Goal: Task Accomplishment & Management: Manage account settings

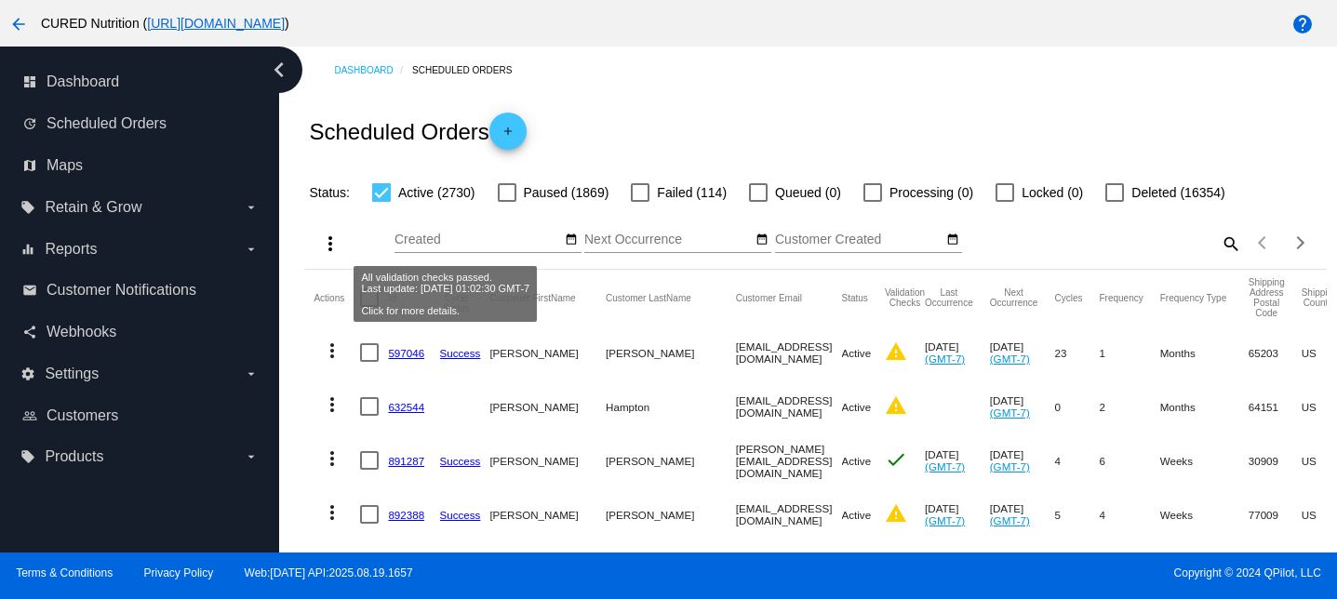
scroll to position [0, 387]
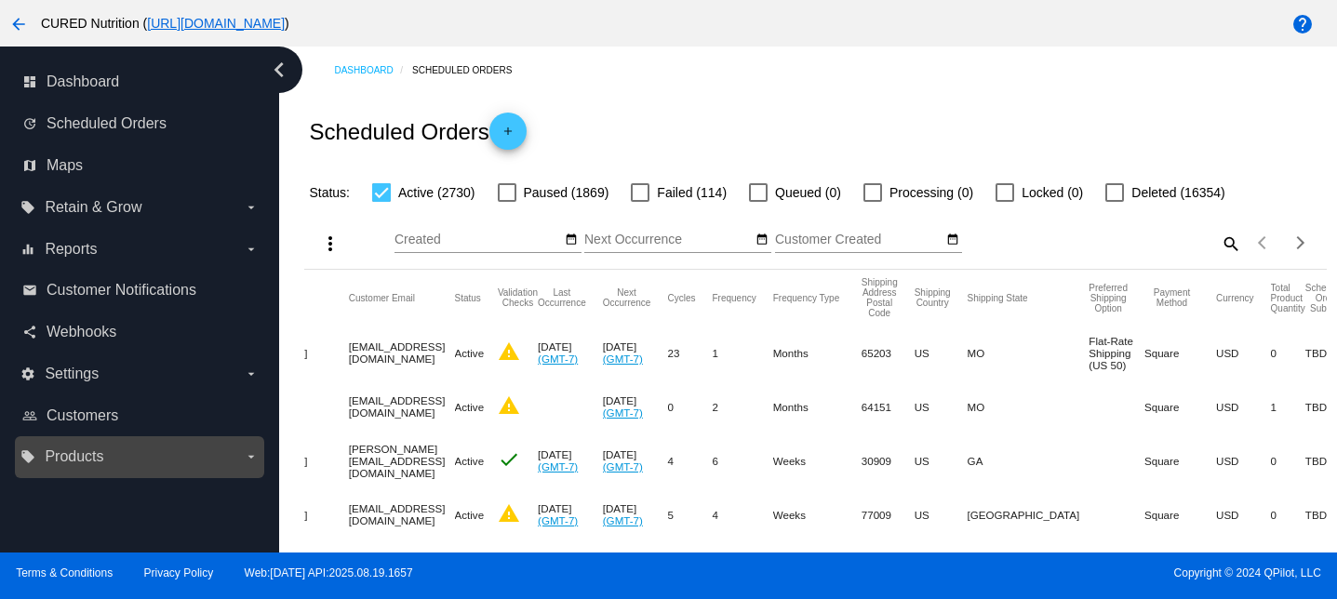
click at [89, 469] on label "local_offer Products arrow_drop_down" at bounding box center [138, 457] width 237 height 30
click at [0, 0] on input "local_offer Products arrow_drop_down" at bounding box center [0, 0] width 0 height 0
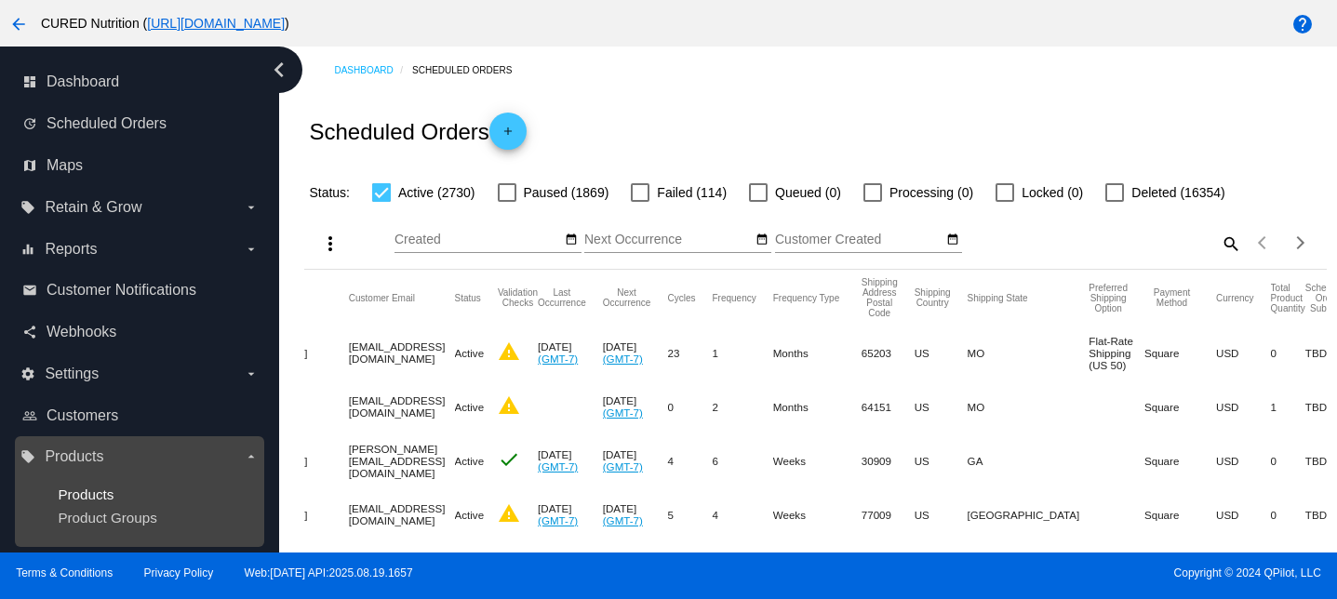
click at [95, 490] on span "Products" at bounding box center [86, 494] width 56 height 16
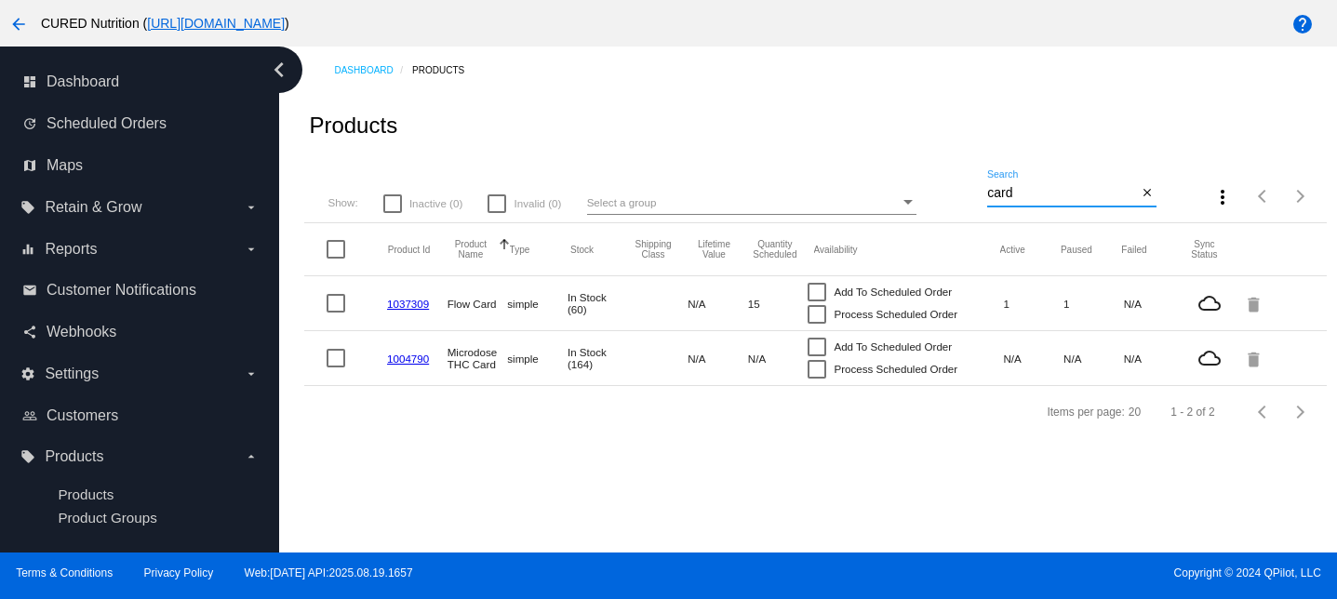
click at [1019, 193] on input "card" at bounding box center [1062, 193] width 150 height 15
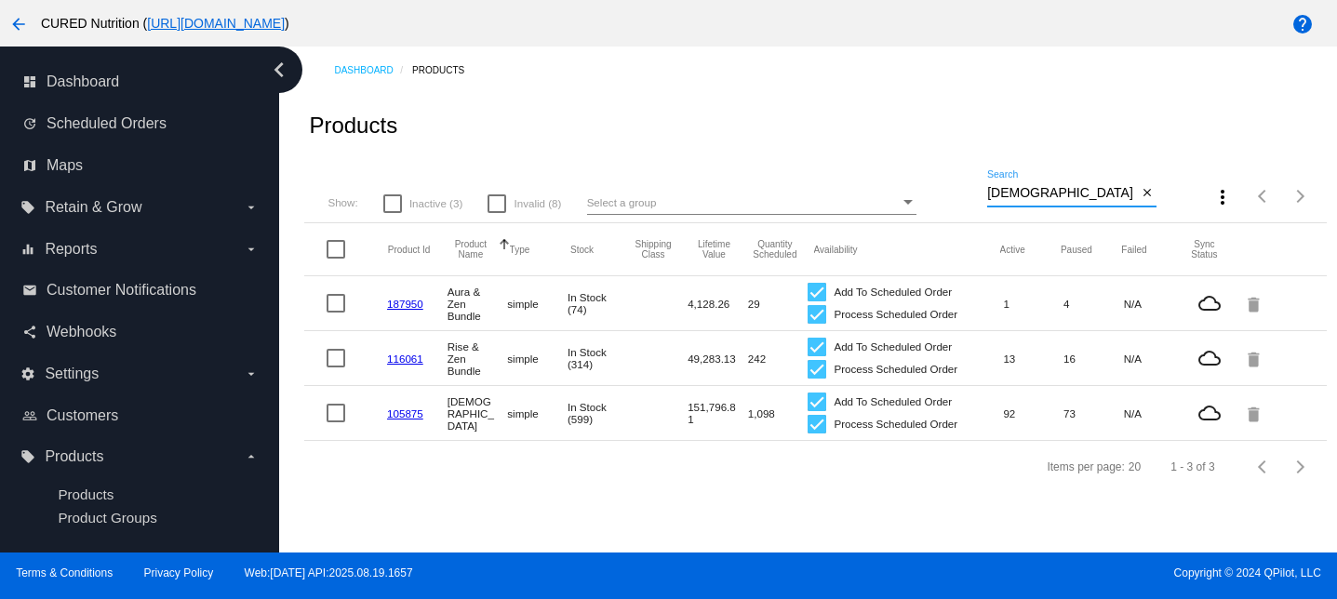
type input "[DEMOGRAPHIC_DATA]"
drag, startPoint x: 1016, startPoint y: 414, endPoint x: 1002, endPoint y: 413, distance: 14.0
click at [1002, 413] on mat-row "105875 [DEMOGRAPHIC_DATA] simple In Stock (599) 151,796.81 1,098 Add To Schedul…" at bounding box center [814, 413] width 1021 height 55
click at [1010, 493] on div "Items per page: 20 1 - 3 of 3" at bounding box center [814, 467] width 1021 height 52
drag, startPoint x: 1005, startPoint y: 414, endPoint x: 1024, endPoint y: 416, distance: 18.7
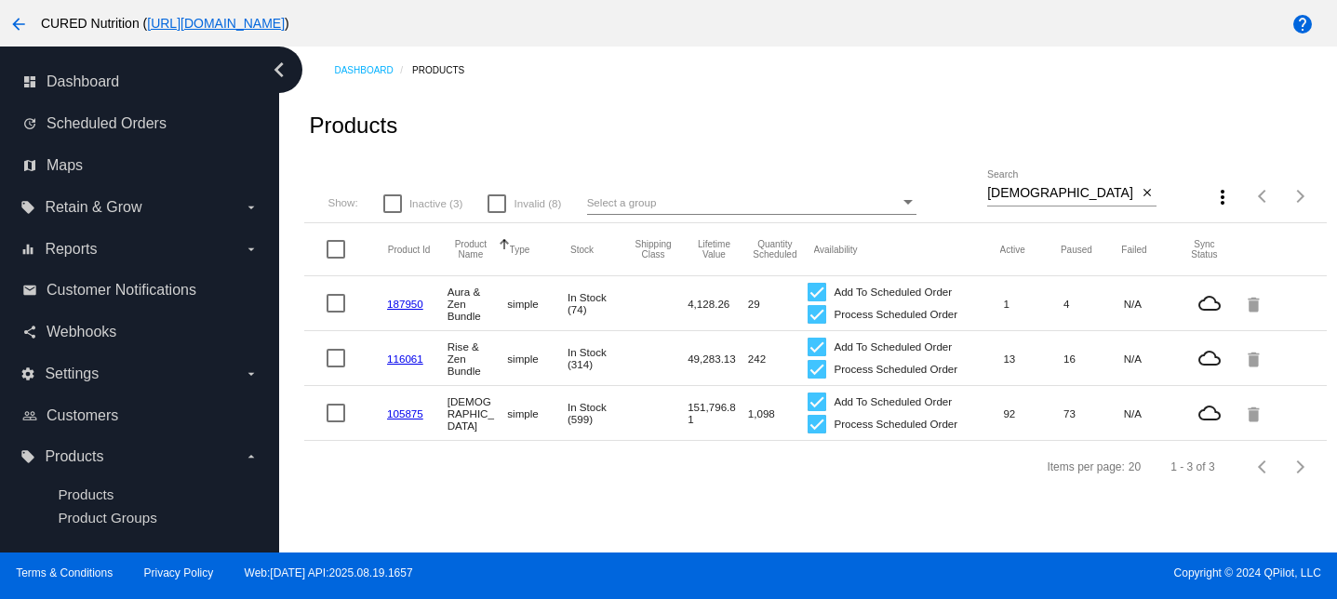
click at [1024, 416] on mat-cell "92" at bounding box center [1033, 413] width 60 height 21
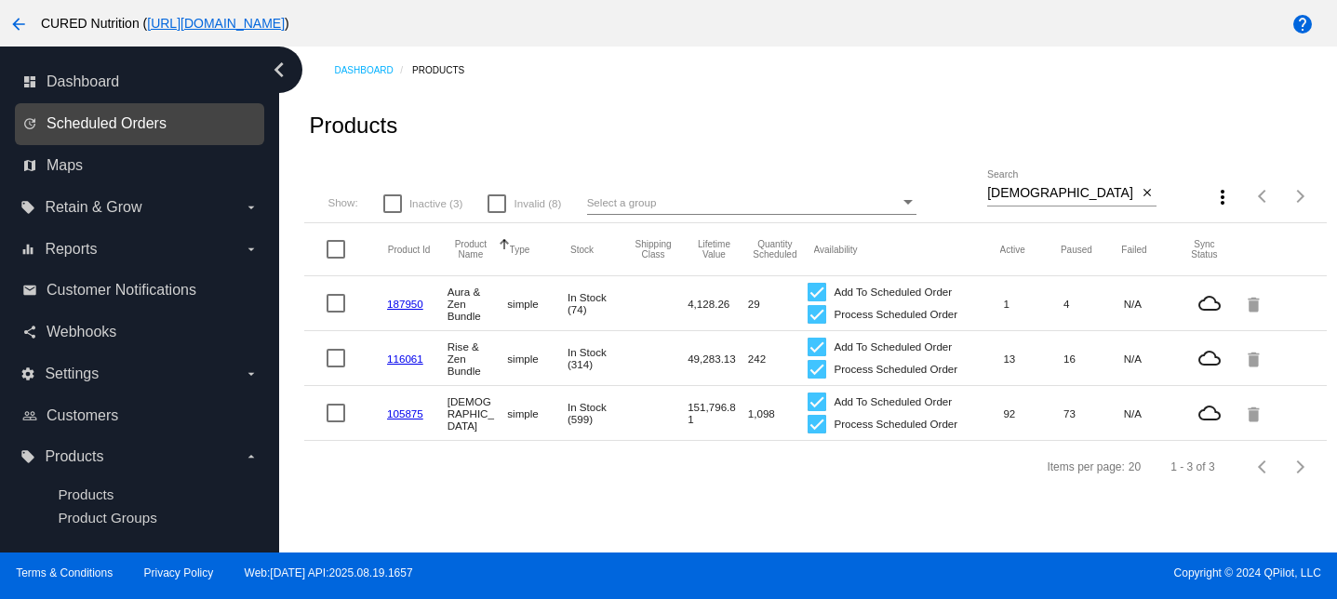
click at [148, 119] on span "Scheduled Orders" at bounding box center [107, 123] width 120 height 17
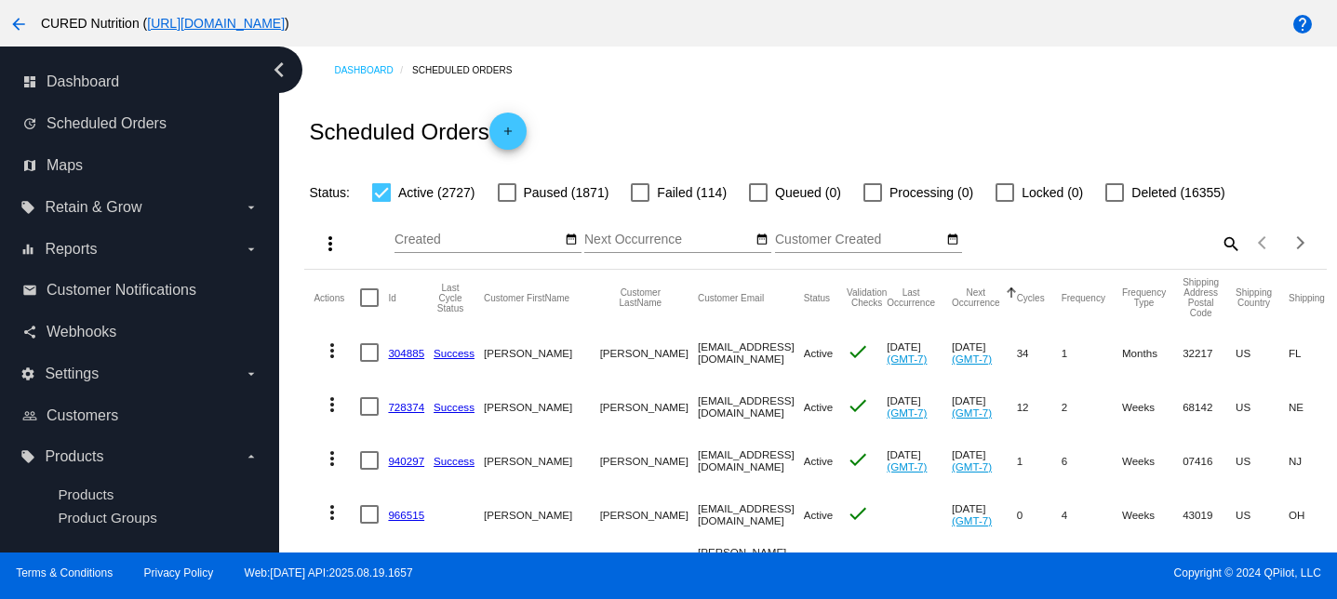
scroll to position [10, 0]
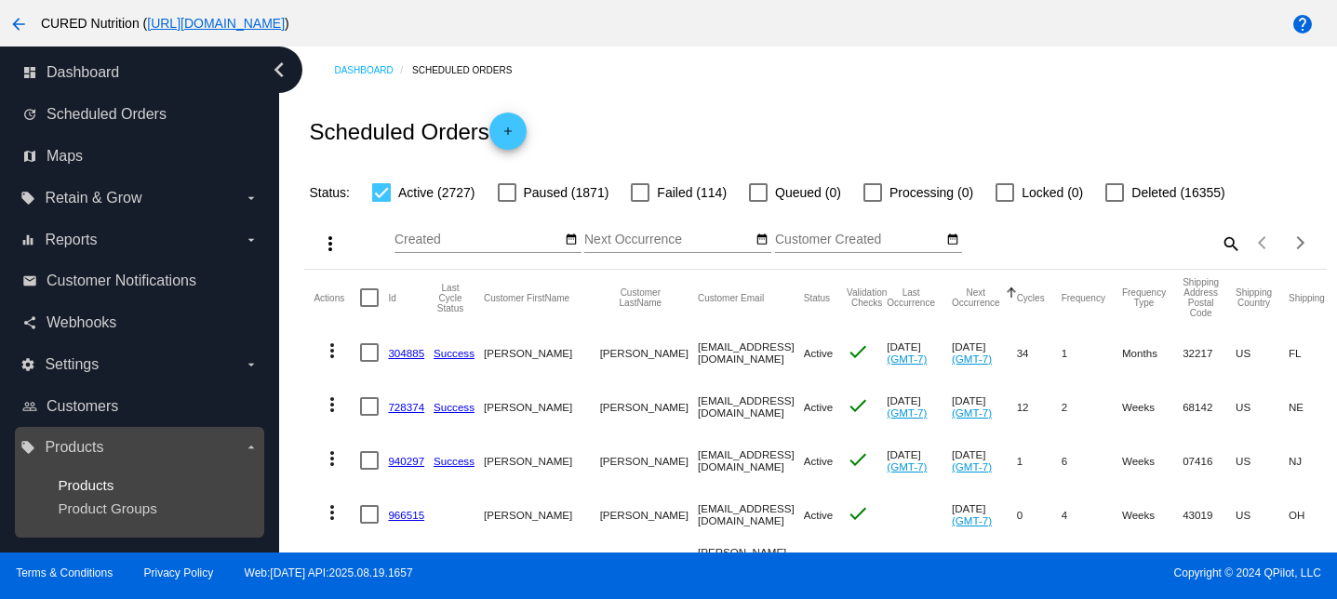
click at [80, 485] on span "Products" at bounding box center [86, 485] width 56 height 16
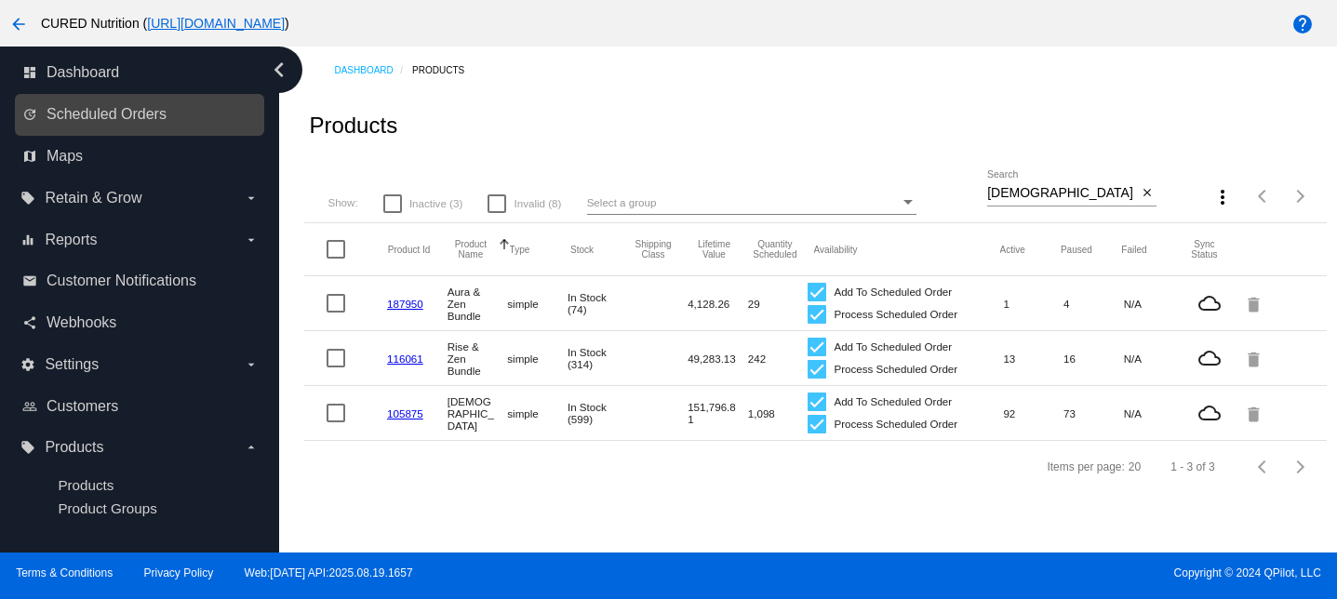
click at [160, 100] on link "update Scheduled Orders" at bounding box center [140, 115] width 236 height 30
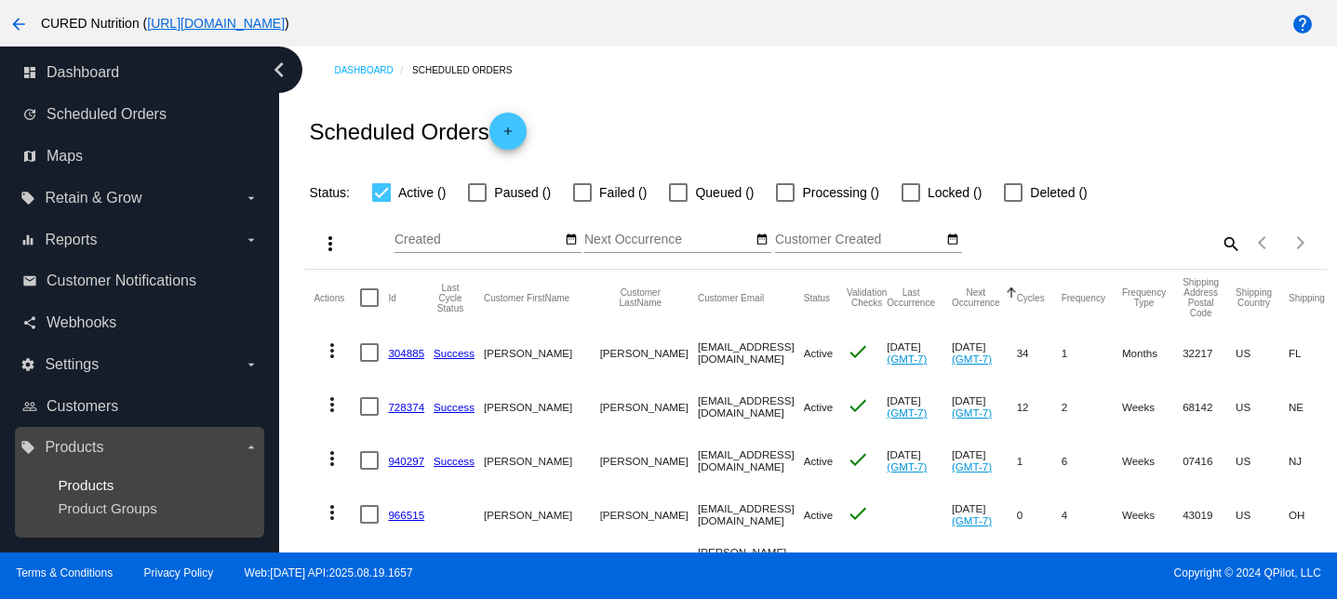
click at [99, 488] on span "Products" at bounding box center [86, 485] width 56 height 16
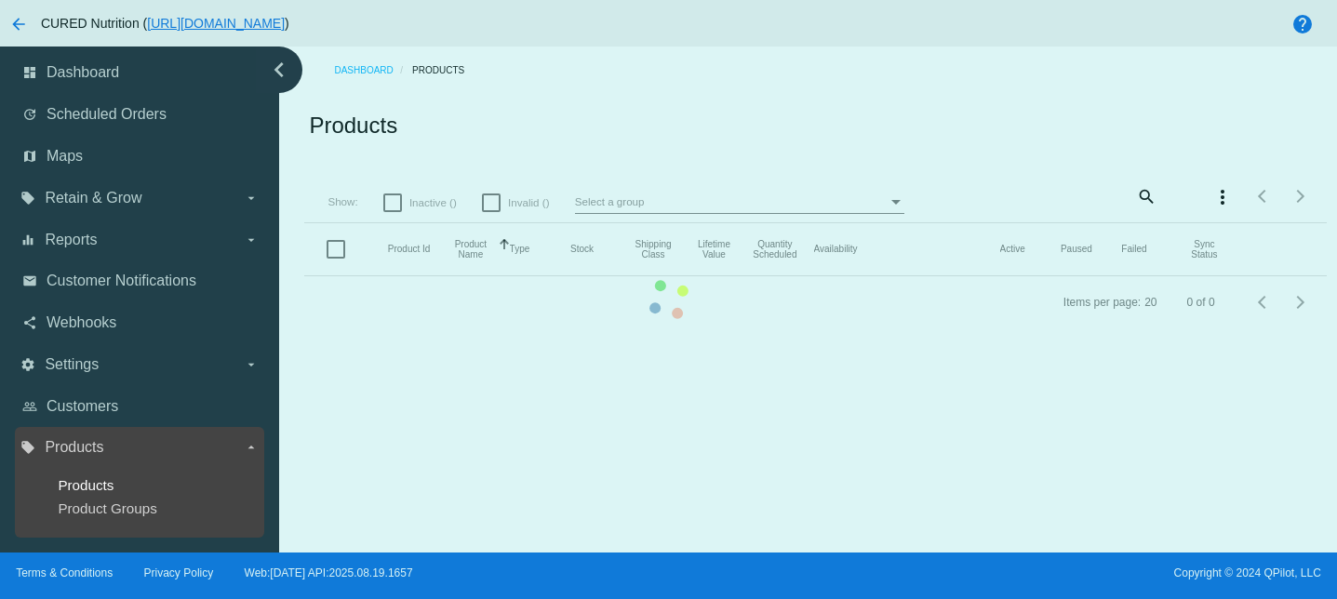
click at [86, 485] on span "Products" at bounding box center [86, 485] width 56 height 16
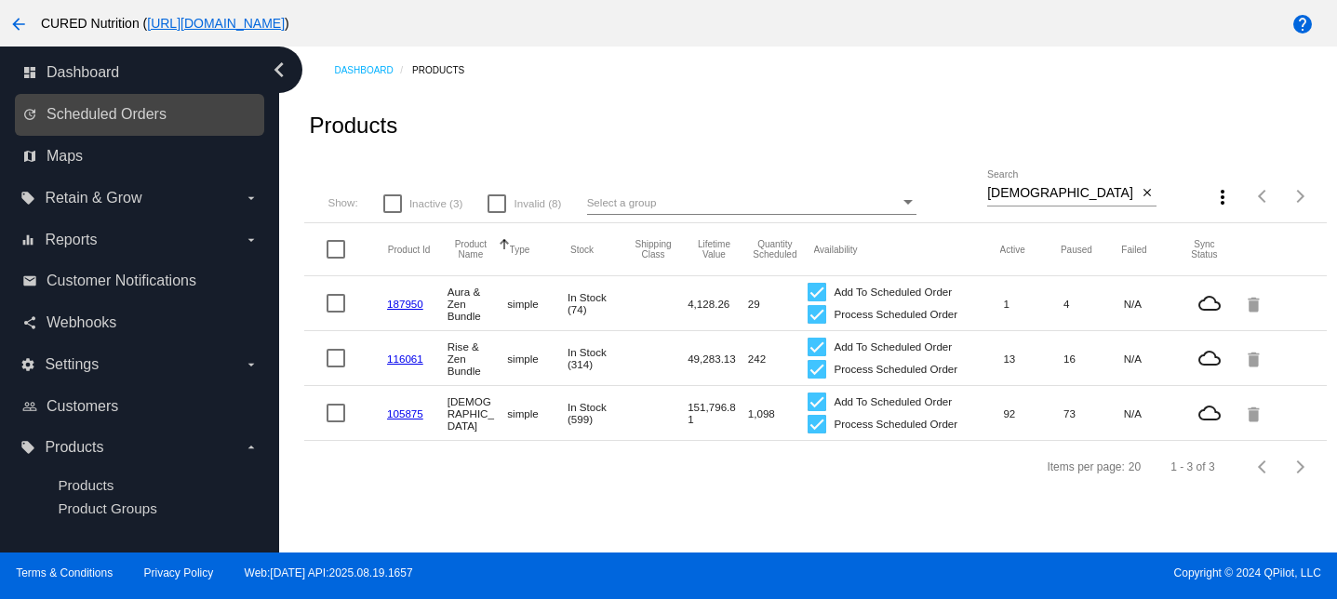
click at [178, 125] on link "update Scheduled Orders" at bounding box center [140, 115] width 236 height 30
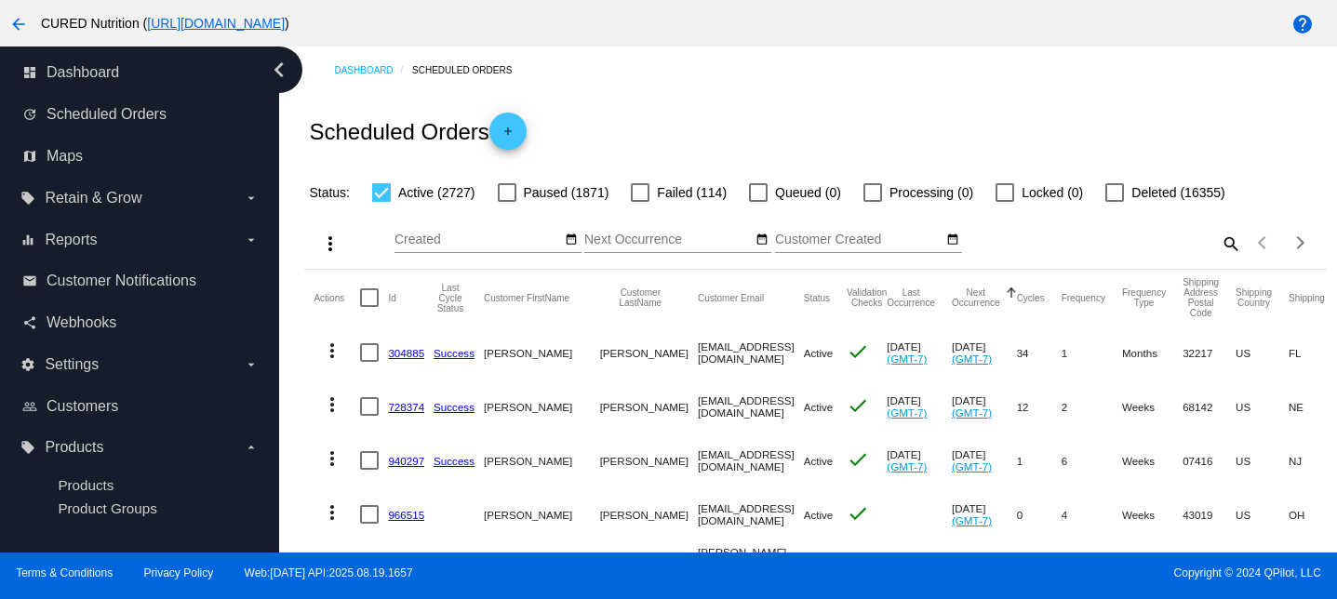
click at [329, 250] on mat-icon "more_vert" at bounding box center [330, 244] width 22 height 22
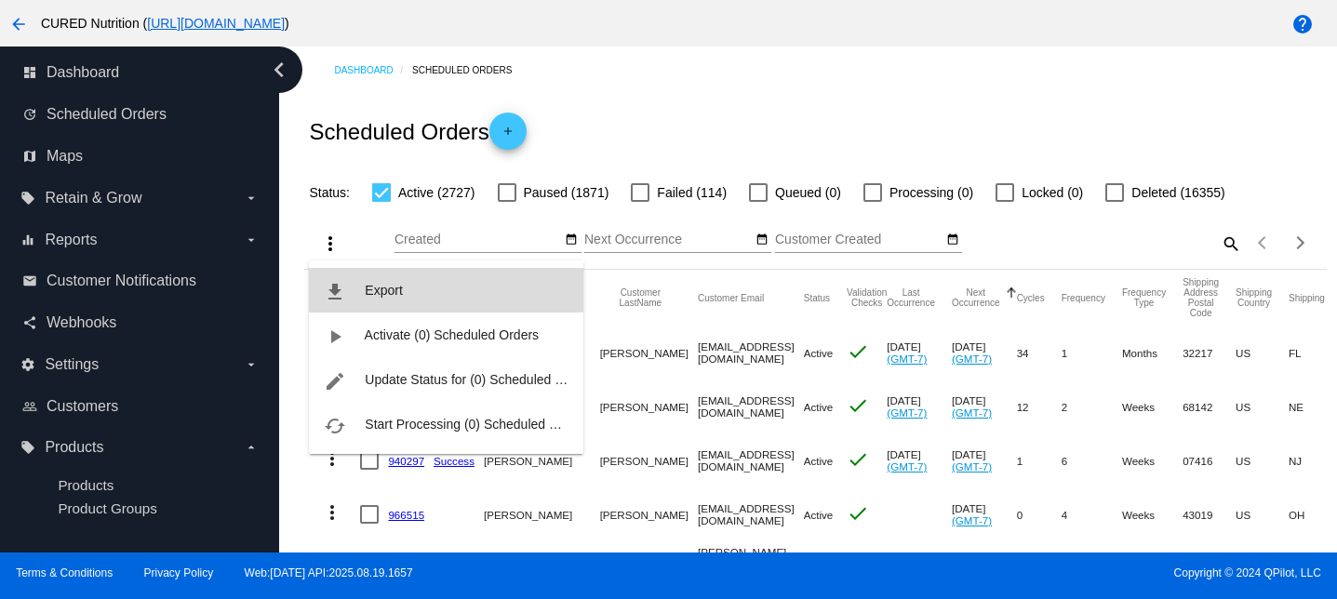
click at [403, 299] on button "file_download Export" at bounding box center [446, 290] width 274 height 45
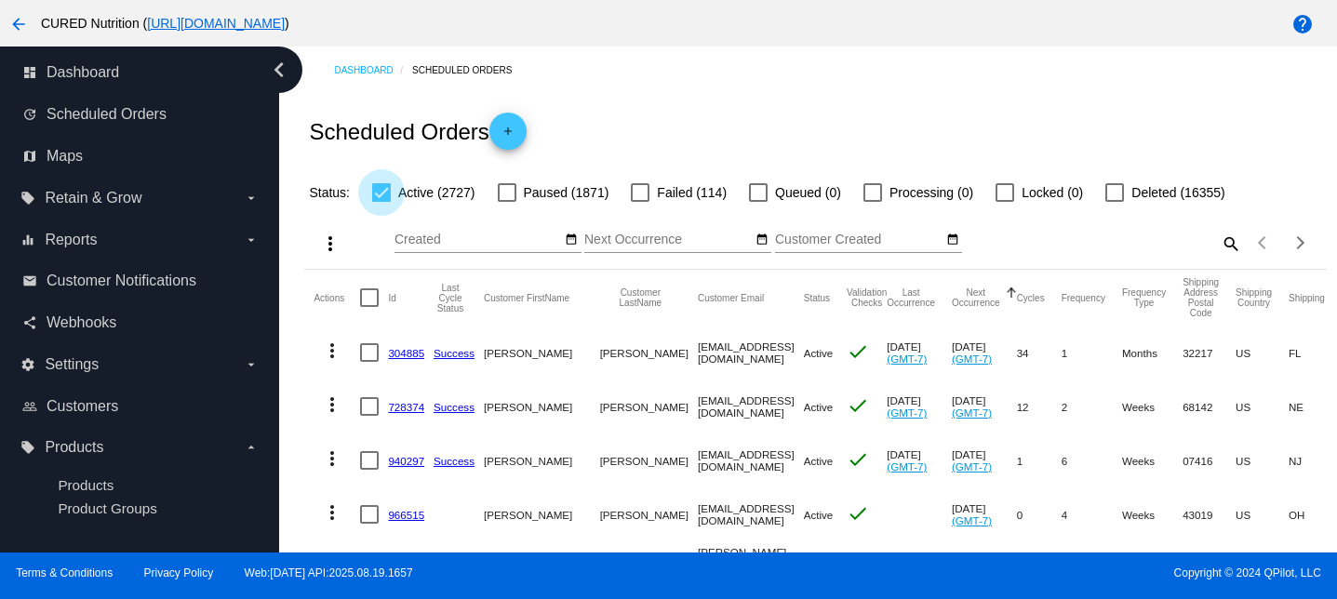
click at [387, 197] on div at bounding box center [381, 192] width 19 height 19
click at [381, 202] on input "Active (2727)" at bounding box center [380, 202] width 1 height 1
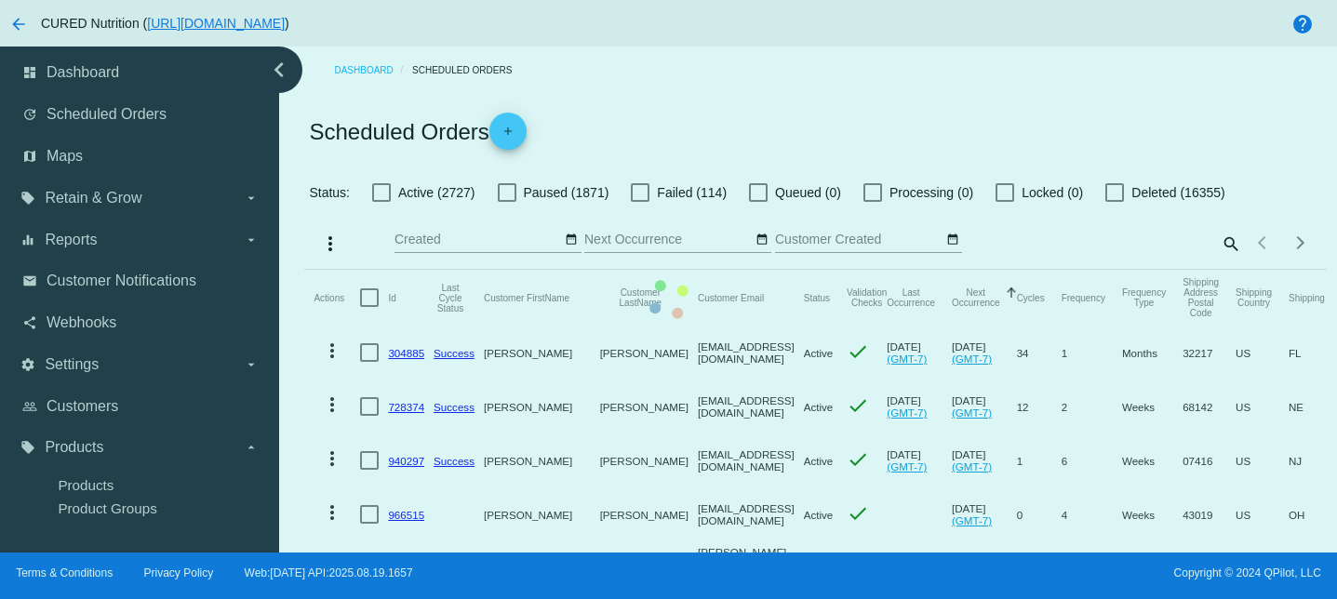
drag, startPoint x: 305, startPoint y: 135, endPoint x: 478, endPoint y: 140, distance: 173.1
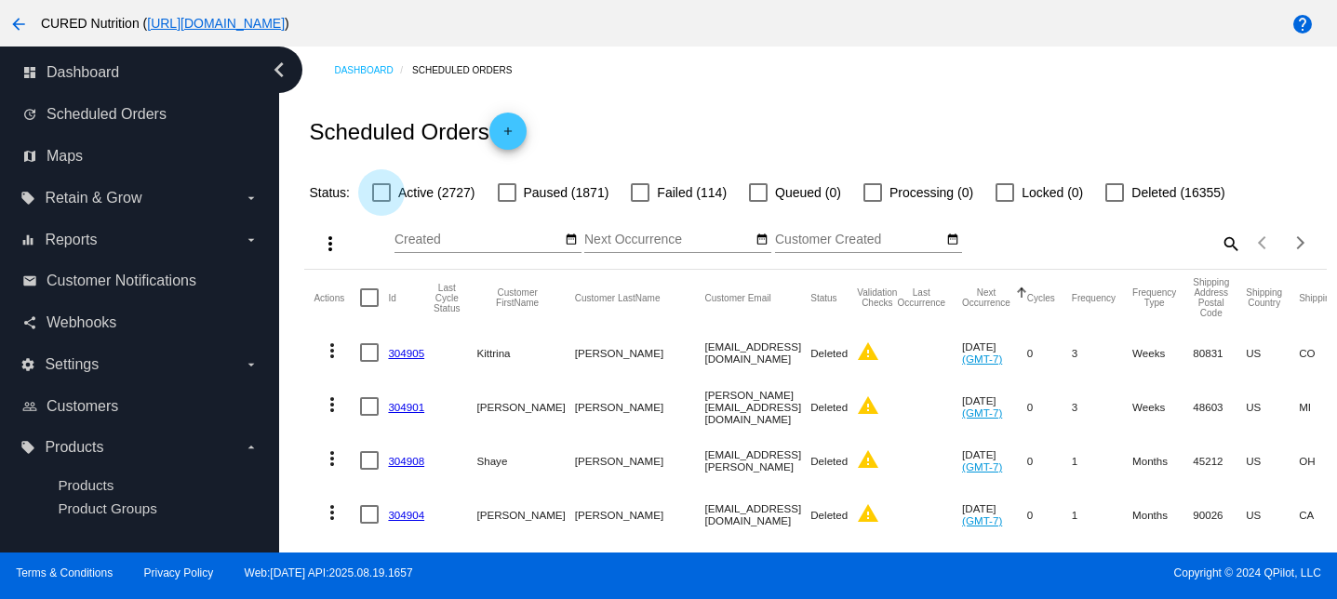
click at [383, 190] on div at bounding box center [381, 192] width 19 height 19
click at [381, 202] on input "Active (2727)" at bounding box center [380, 202] width 1 height 1
checkbox input "true"
